Goal: Transaction & Acquisition: Purchase product/service

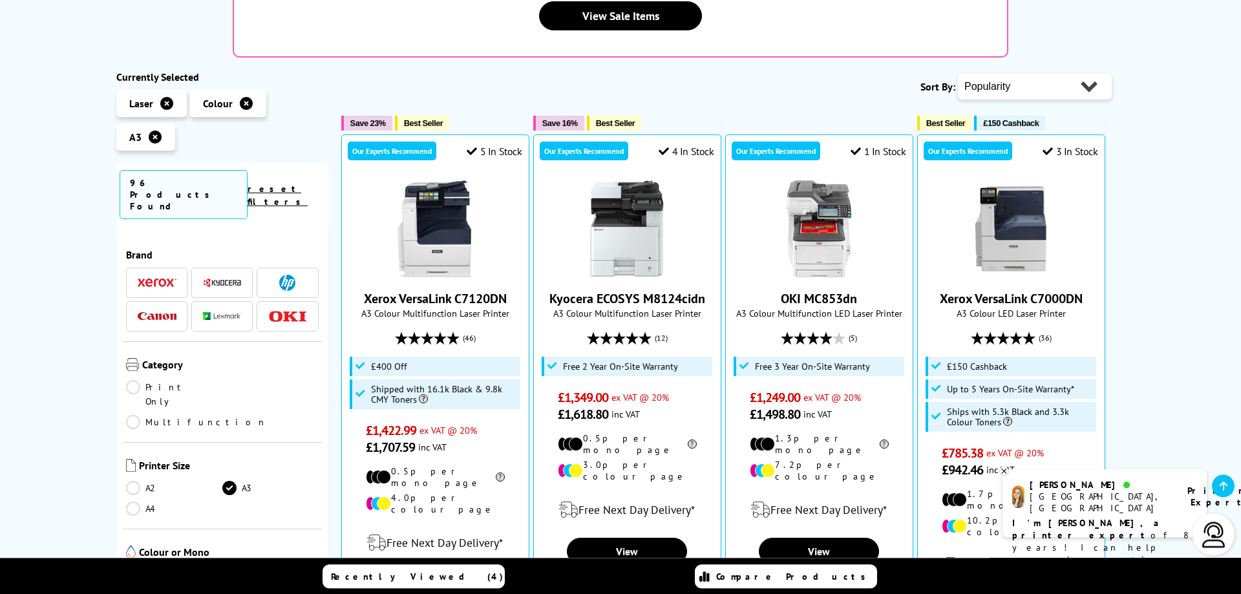
scroll to position [461, 0]
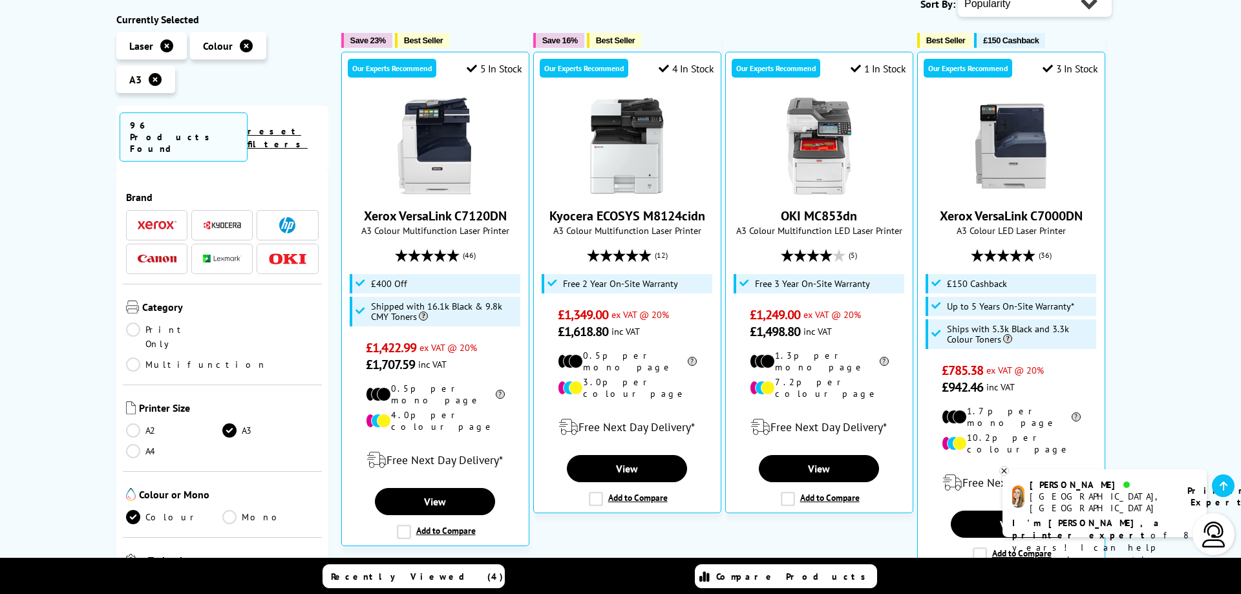
click at [233, 357] on link "Multifunction" at bounding box center [196, 364] width 141 height 14
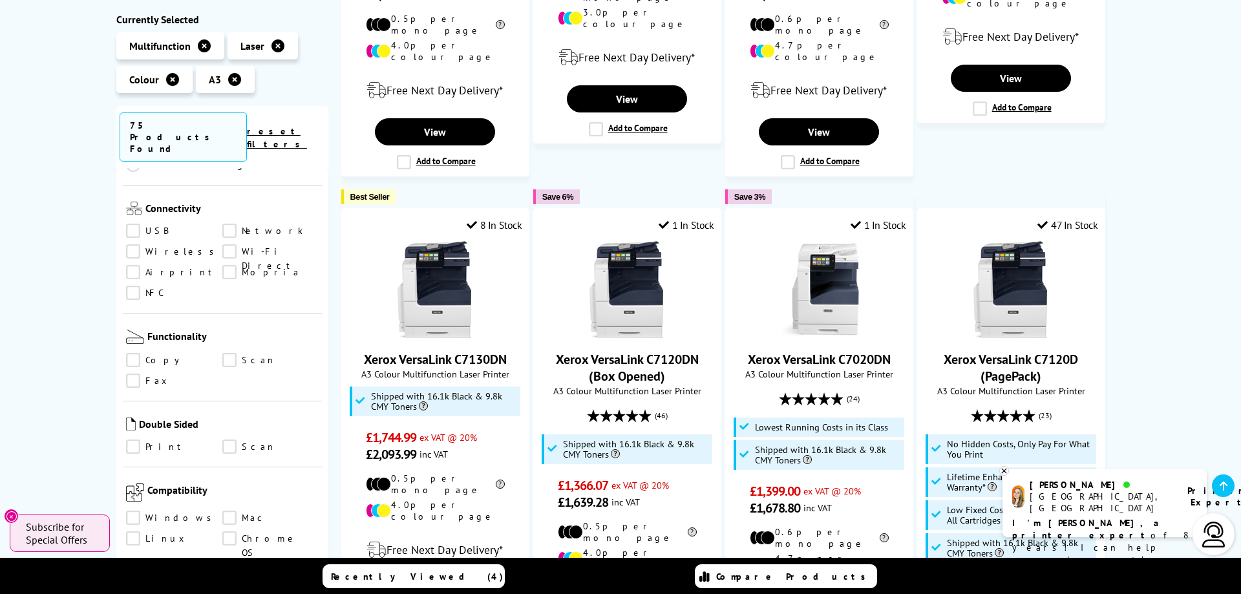
scroll to position [489, 0]
click at [235, 351] on link "Scan" at bounding box center [270, 358] width 96 height 14
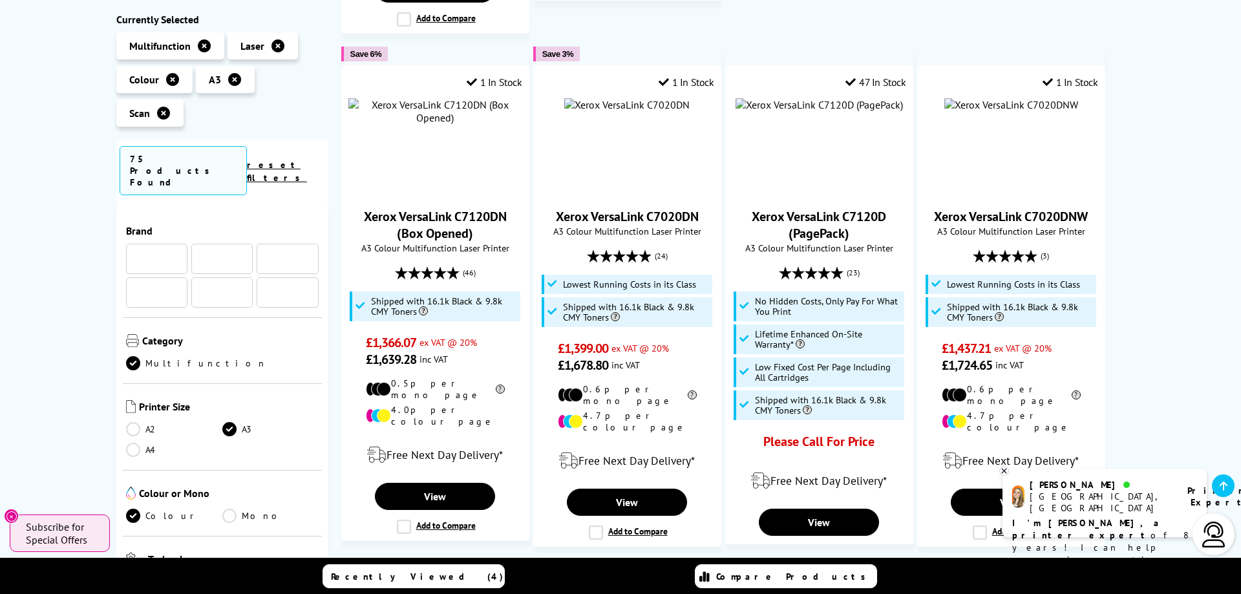
scroll to position [489, 0]
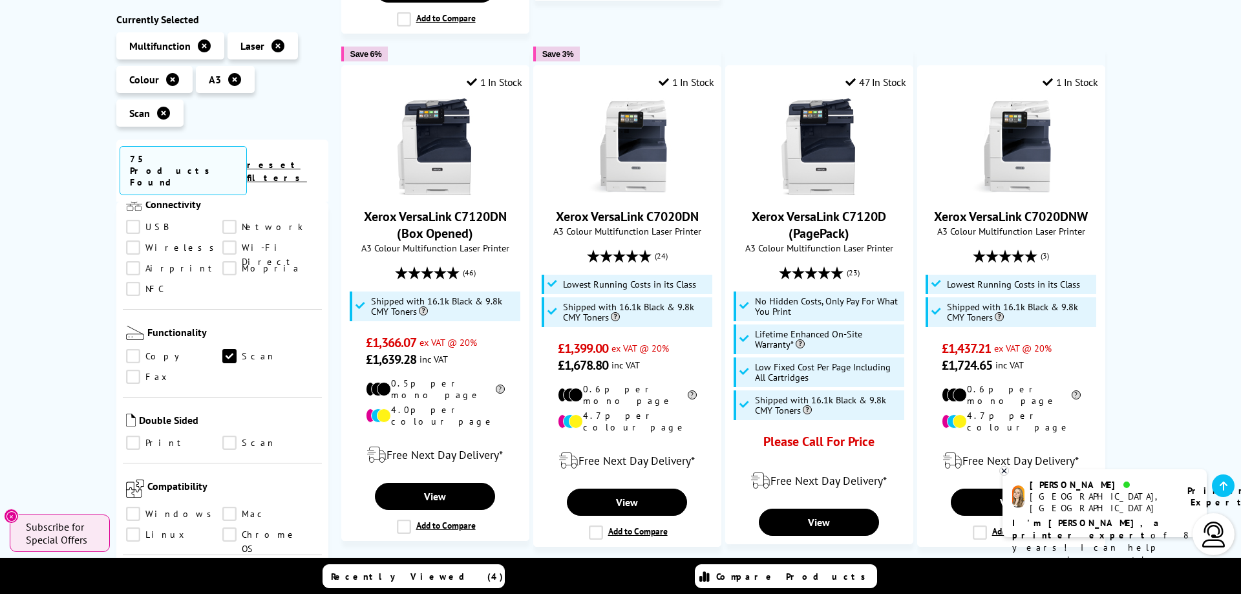
click at [135, 350] on link "Copy" at bounding box center [174, 357] width 96 height 14
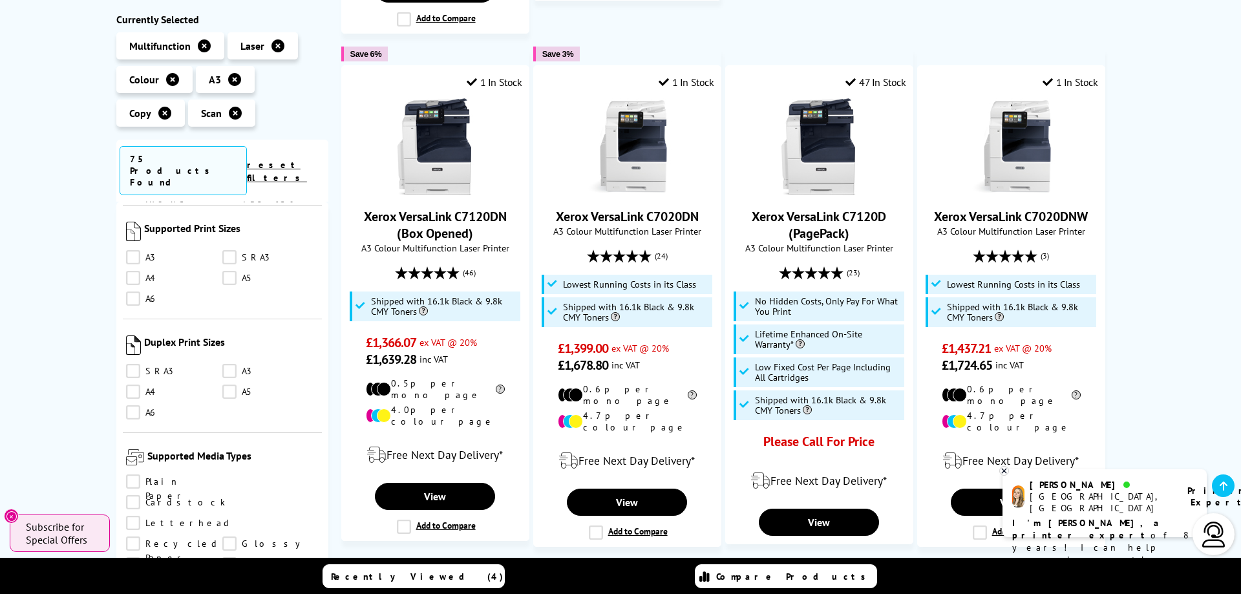
scroll to position [971, 0]
click at [131, 246] on link "A3" at bounding box center [174, 253] width 96 height 14
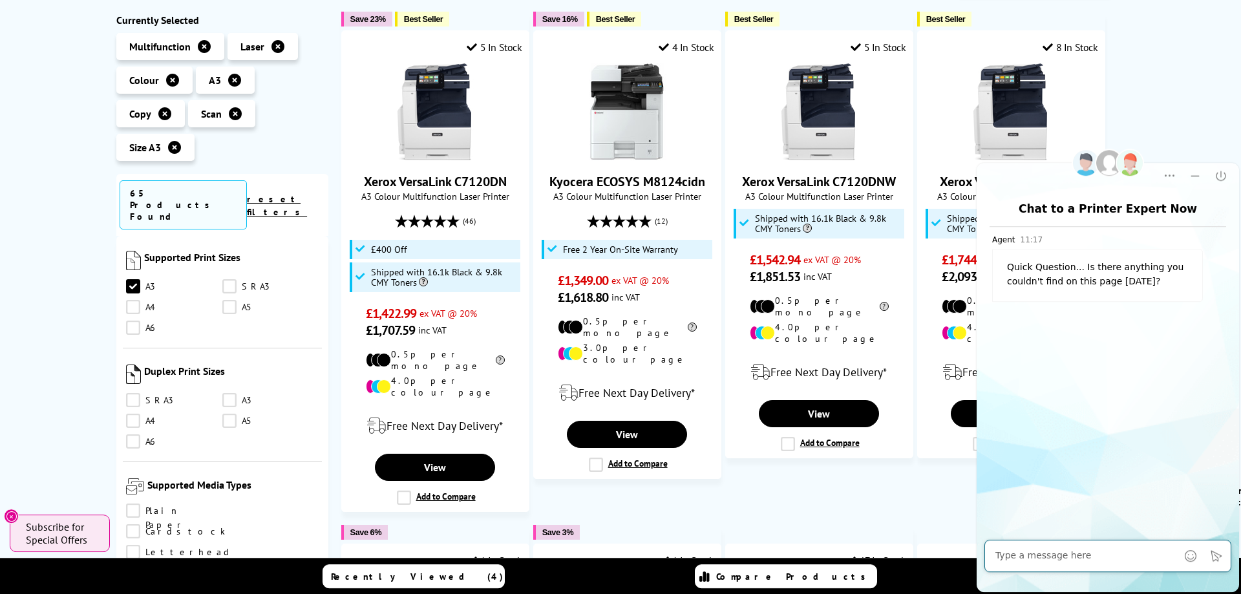
scroll to position [264, 0]
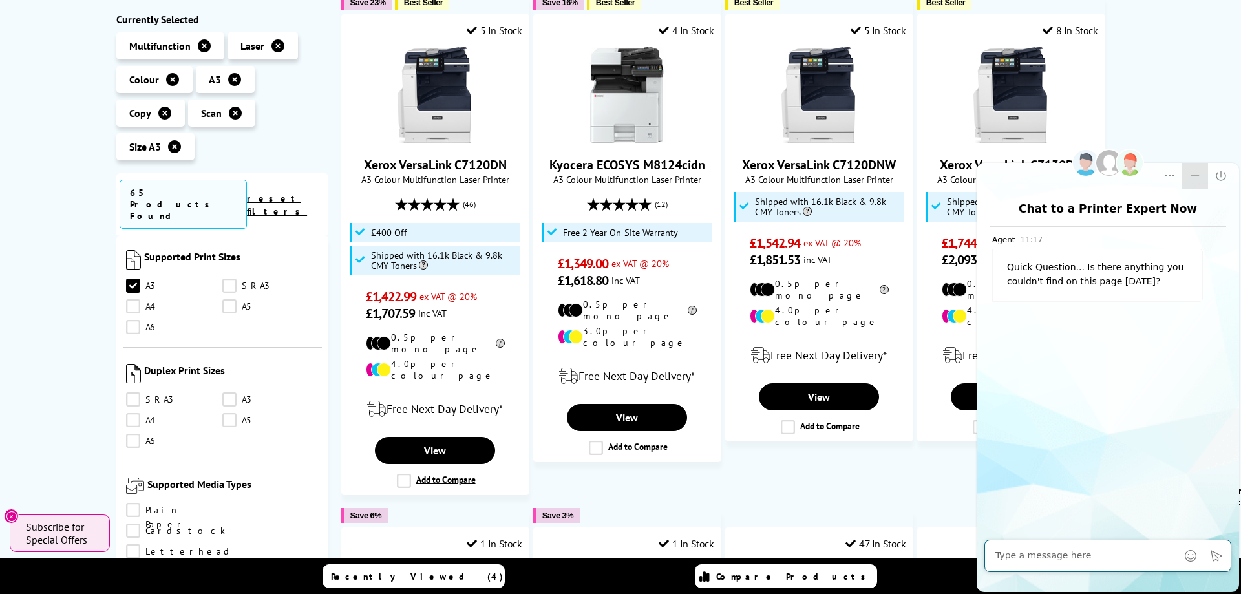
click at [1195, 176] on icon "Minimize" at bounding box center [1195, 175] width 13 height 13
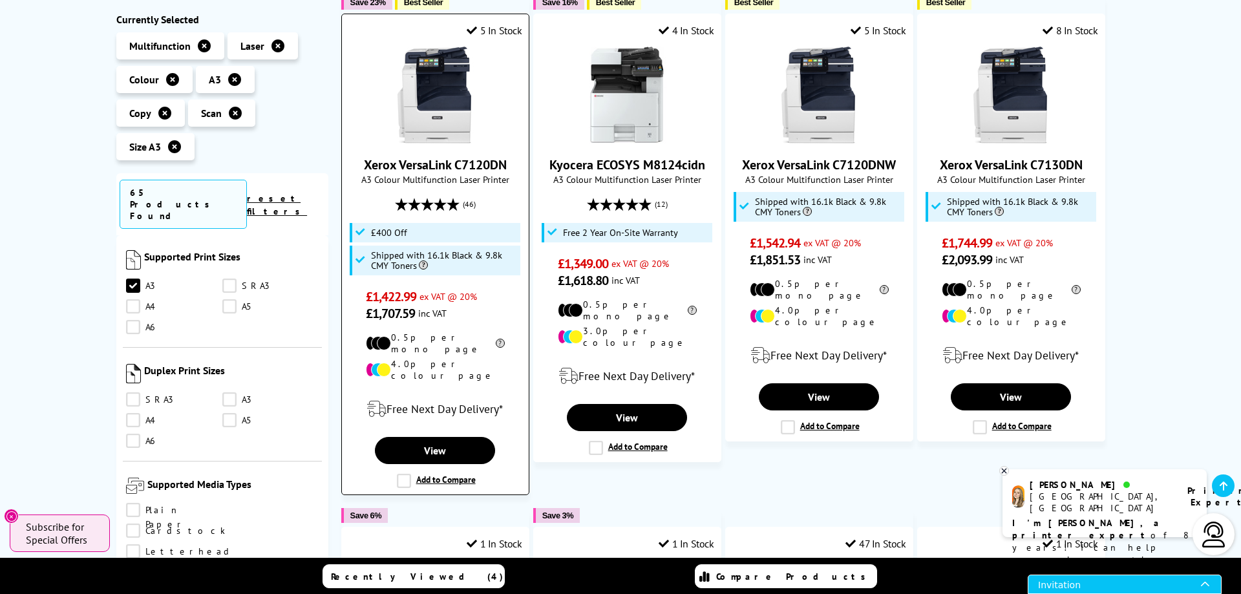
scroll to position [198, 0]
